Goal: Check status: Check status

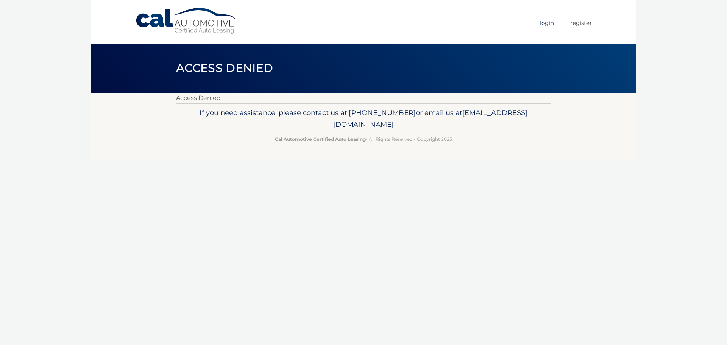
click at [543, 23] on link "Login" at bounding box center [547, 23] width 14 height 12
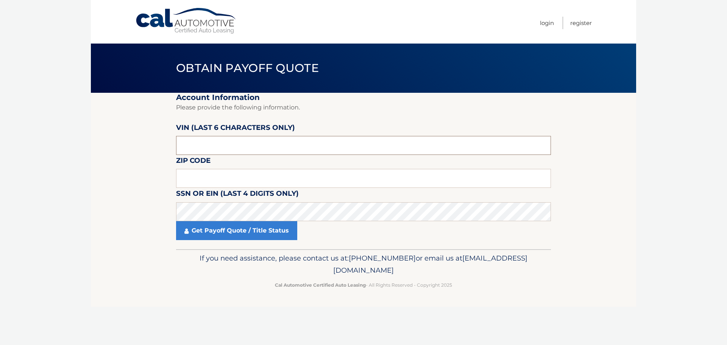
click at [246, 142] on input "text" at bounding box center [363, 145] width 375 height 19
click at [216, 145] on input "text" at bounding box center [363, 145] width 375 height 19
click at [228, 140] on input "text" at bounding box center [363, 145] width 375 height 19
click at [258, 140] on input "text" at bounding box center [363, 145] width 375 height 19
type input "161283"
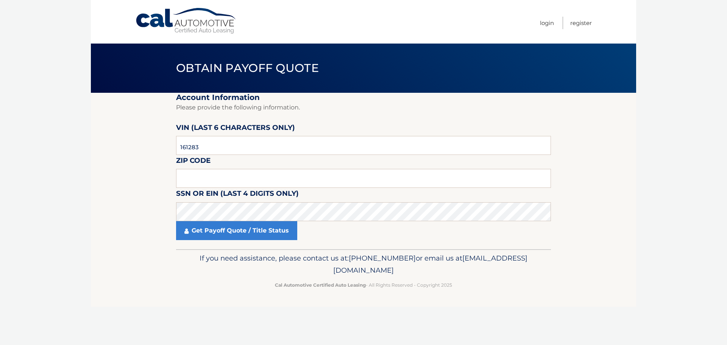
click at [320, 168] on fieldset "Account Information Please provide the following information. VIN (last 6 chara…" at bounding box center [363, 171] width 375 height 156
click at [321, 179] on input "text" at bounding box center [363, 178] width 375 height 19
click at [212, 180] on input "text" at bounding box center [363, 178] width 375 height 19
click at [204, 178] on input "text" at bounding box center [363, 178] width 375 height 19
type input "19036"
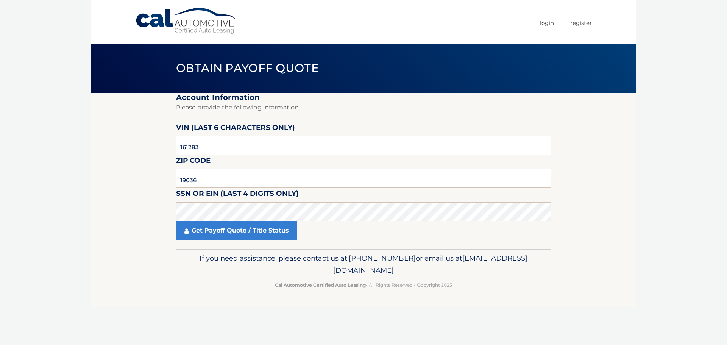
click at [229, 242] on fieldset "Account Information Please provide the following information. VIN (last 6 chara…" at bounding box center [363, 171] width 375 height 156
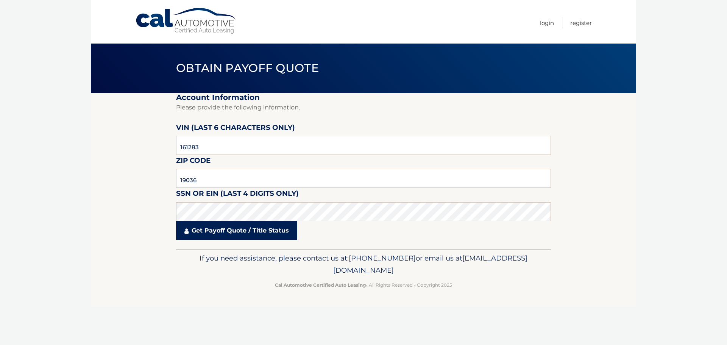
click at [232, 232] on link "Get Payoff Quote / Title Status" at bounding box center [236, 230] width 121 height 19
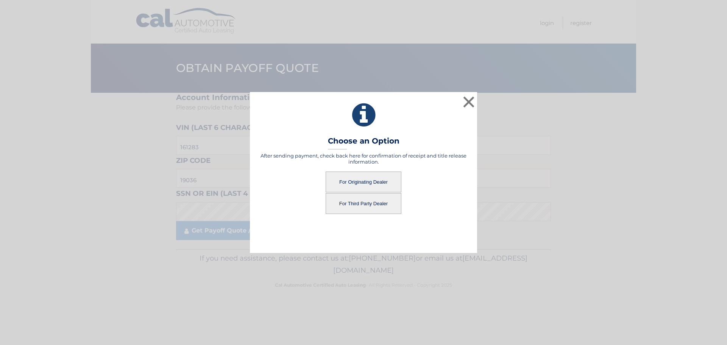
click at [368, 207] on button "For Third Party Dealer" at bounding box center [363, 203] width 76 height 21
click at [355, 201] on button "For Third Party Dealer" at bounding box center [363, 203] width 76 height 21
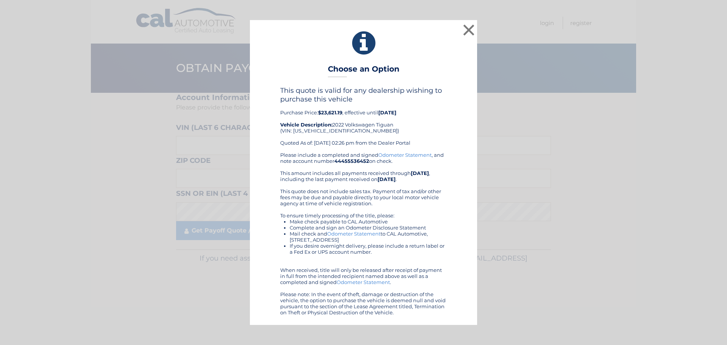
click at [424, 136] on div "This quote is valid for any dealership wishing to purchase this vehicle Purchas…" at bounding box center [363, 118] width 166 height 65
click at [472, 28] on button "×" at bounding box center [468, 29] width 15 height 15
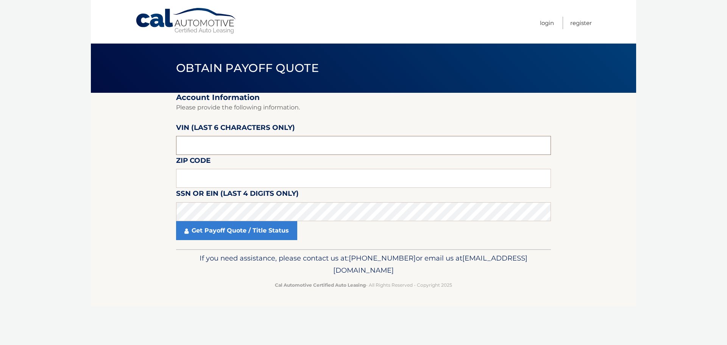
click at [222, 143] on input "text" at bounding box center [363, 145] width 375 height 19
click at [269, 171] on input "text" at bounding box center [363, 178] width 375 height 19
type input "19036"
click at [232, 143] on input "text" at bounding box center [363, 145] width 375 height 19
drag, startPoint x: 218, startPoint y: 148, endPoint x: 222, endPoint y: 148, distance: 4.6
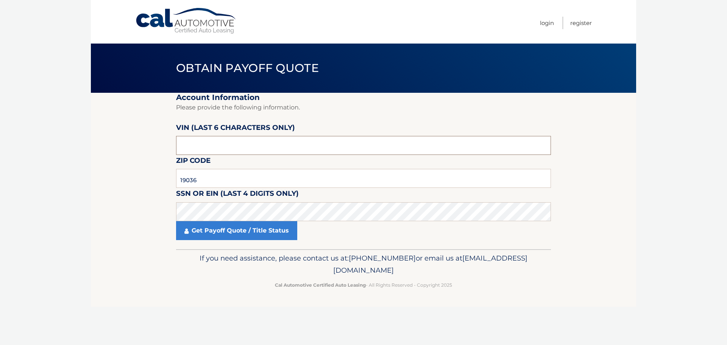
click at [222, 148] on input "text" at bounding box center [363, 145] width 375 height 19
type input "161283"
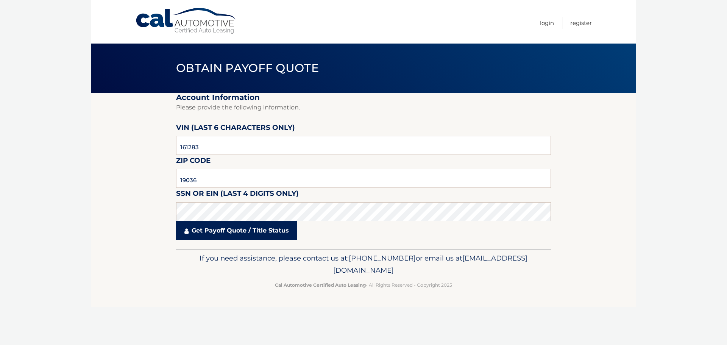
click at [232, 230] on link "Get Payoff Quote / Title Status" at bounding box center [236, 230] width 121 height 19
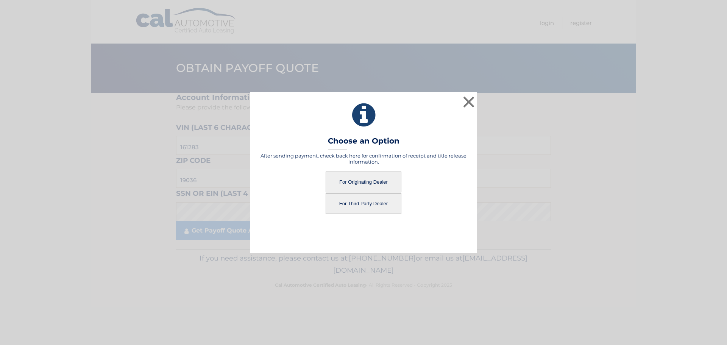
click at [364, 179] on button "For Originating Dealer" at bounding box center [363, 181] width 76 height 21
click at [360, 177] on button "For Originating Dealer" at bounding box center [363, 181] width 76 height 21
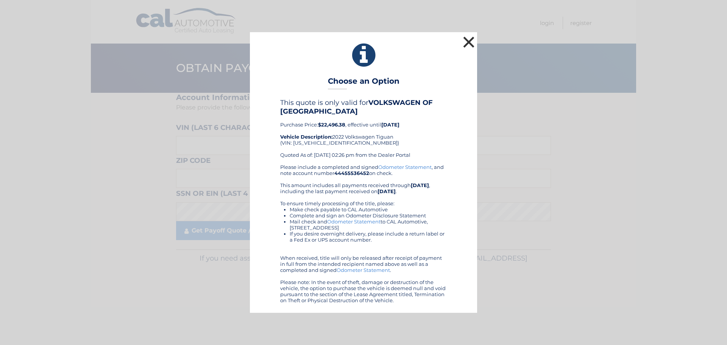
click at [472, 41] on button "×" at bounding box center [468, 41] width 15 height 15
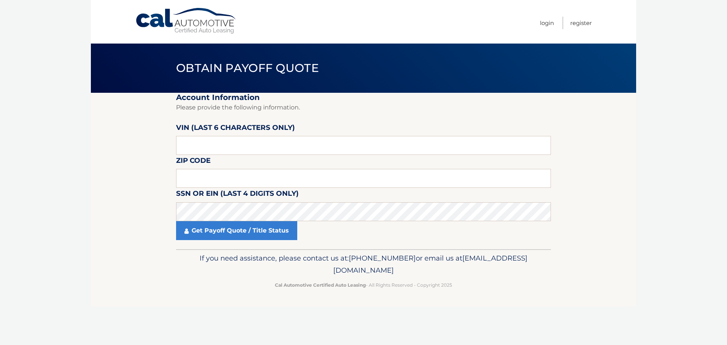
click at [652, 178] on body "Cal Automotive Menu Login Register Obtain Payoff Quote" at bounding box center [363, 172] width 727 height 345
